Goal: Task Accomplishment & Management: Use online tool/utility

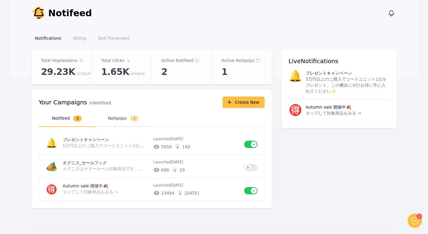
click at [114, 120] on button "Notipops 1" at bounding box center [123, 118] width 56 height 17
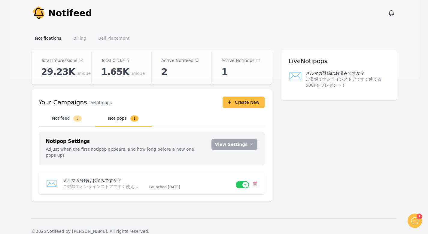
click at [74, 122] on button "Notifeed 3" at bounding box center [67, 118] width 56 height 17
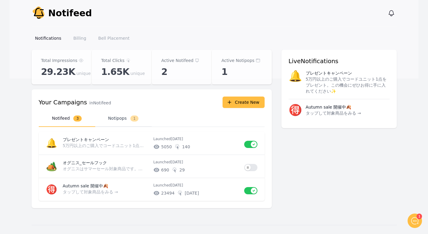
click at [117, 118] on button "Notipops 1" at bounding box center [123, 118] width 56 height 17
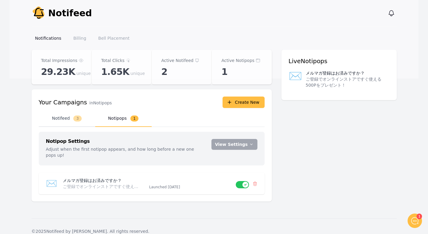
click at [71, 122] on button "Notifeed 3" at bounding box center [67, 118] width 56 height 17
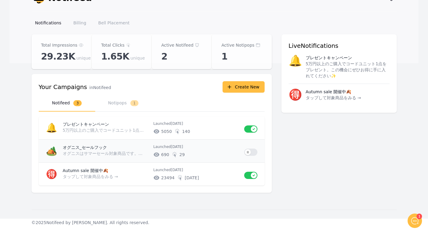
scroll to position [16, 0]
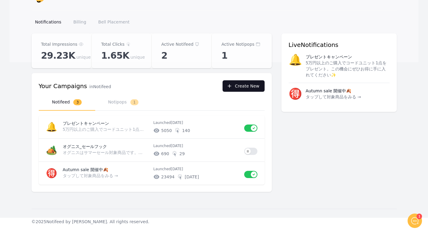
click at [228, 85] on icon "button" at bounding box center [229, 86] width 6 height 6
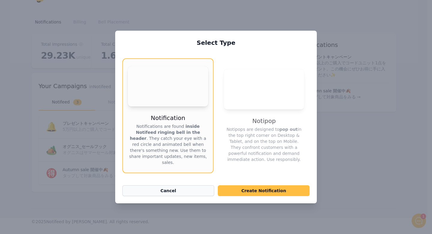
click at [158, 185] on button "Cancel" at bounding box center [168, 190] width 92 height 11
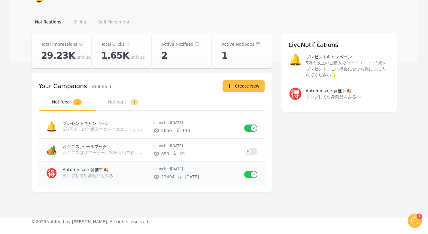
click at [131, 174] on p "タップして対象商品をみる →" at bounding box center [104, 175] width 83 height 6
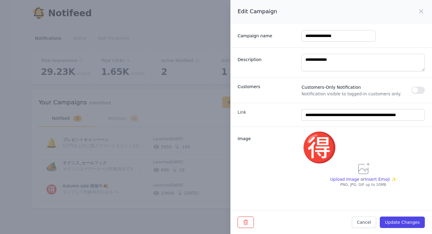
click at [414, 89] on button "button" at bounding box center [418, 89] width 13 height 7
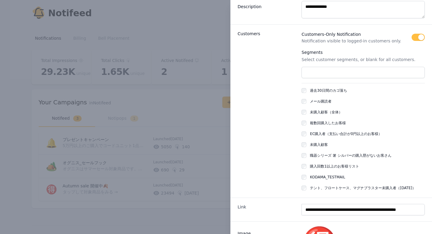
scroll to position [65, 0]
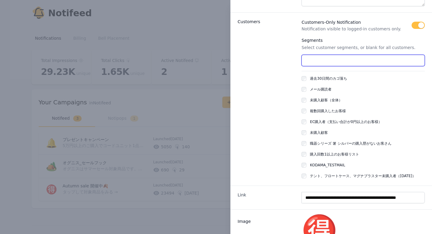
click at [345, 61] on input "text" at bounding box center [363, 60] width 123 height 11
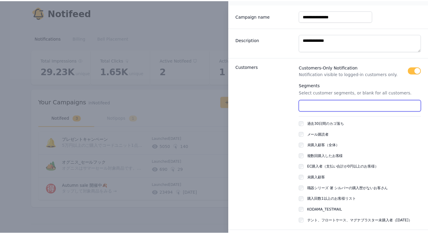
scroll to position [0, 0]
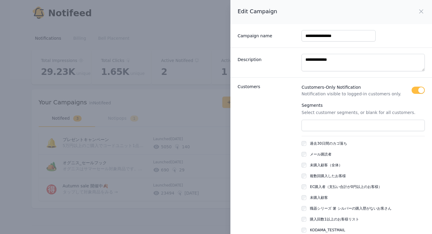
click at [414, 89] on button "button" at bounding box center [418, 89] width 13 height 7
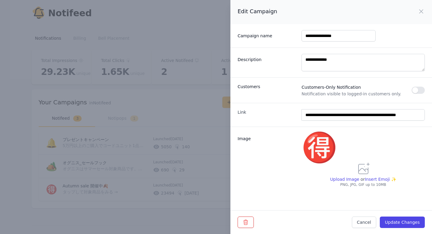
click at [211, 104] on div "**********" at bounding box center [216, 117] width 432 height 234
